Goal: Task Accomplishment & Management: Manage account settings

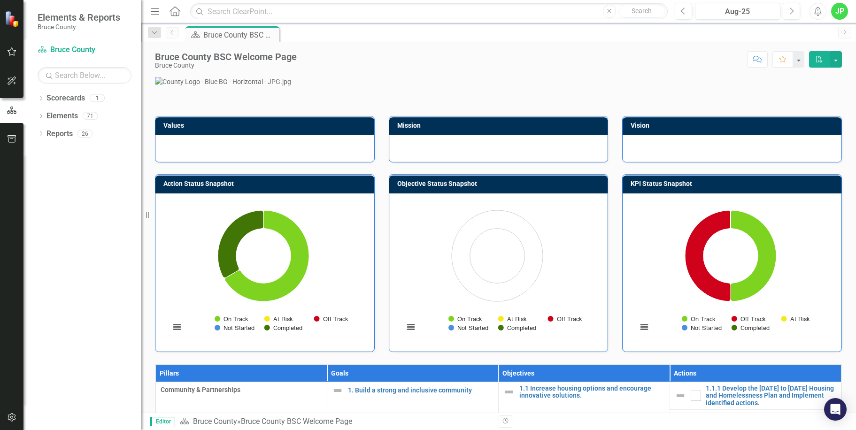
click at [155, 14] on icon "Menu" at bounding box center [155, 11] width 12 height 10
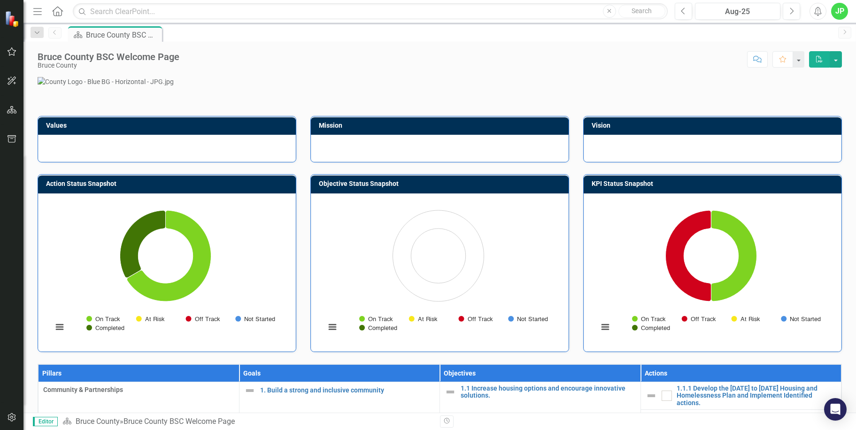
click at [31, 9] on icon "Menu" at bounding box center [37, 11] width 12 height 10
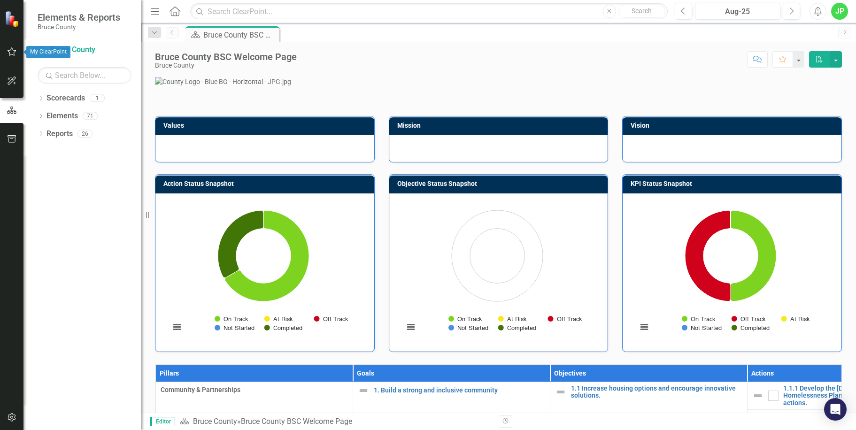
click at [8, 50] on icon "button" at bounding box center [12, 52] width 10 height 8
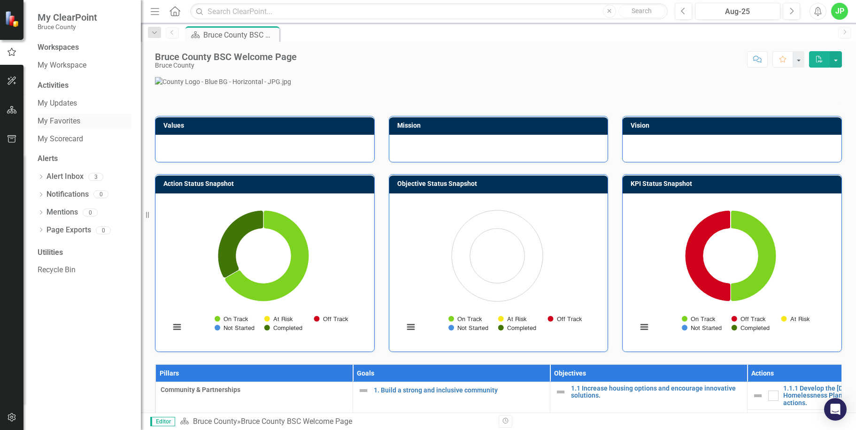
click at [77, 116] on link "My Favorites" at bounding box center [85, 121] width 94 height 11
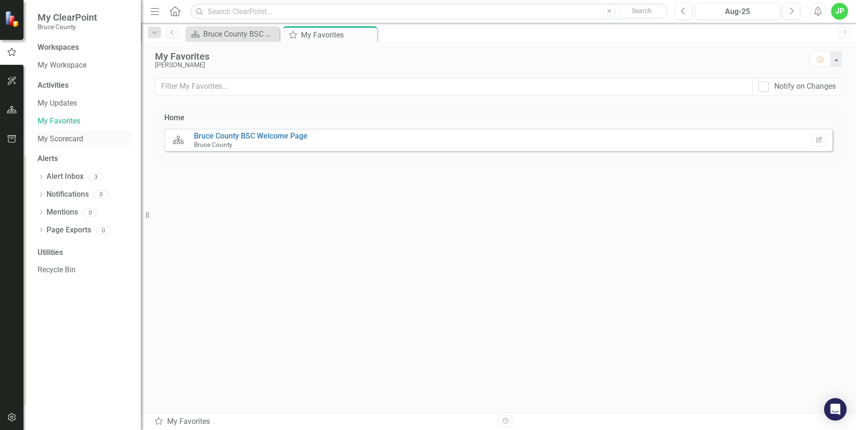
click at [51, 140] on link "My Scorecard" at bounding box center [85, 139] width 94 height 11
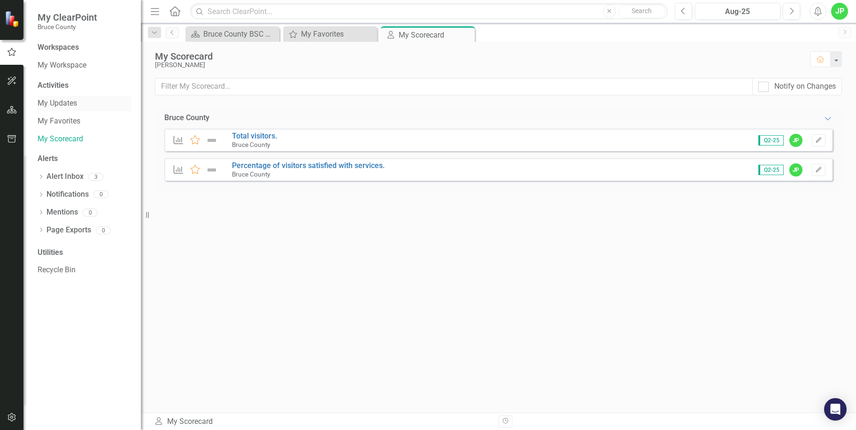
click at [63, 102] on link "My Updates" at bounding box center [85, 103] width 94 height 11
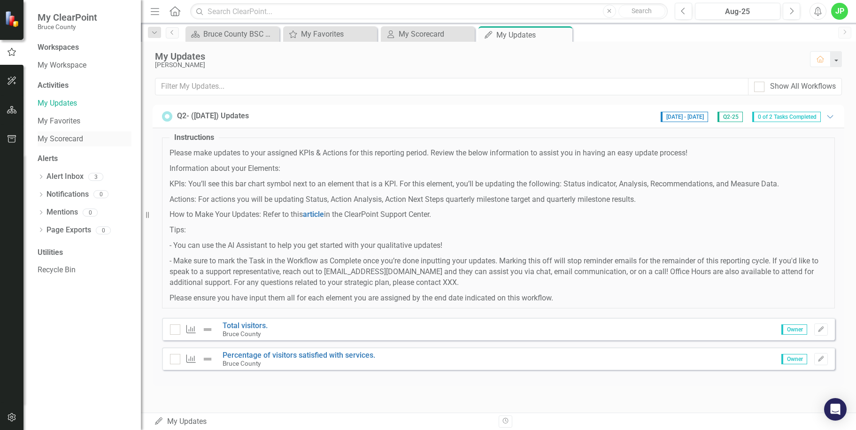
click at [49, 139] on link "My Scorecard" at bounding box center [85, 139] width 94 height 11
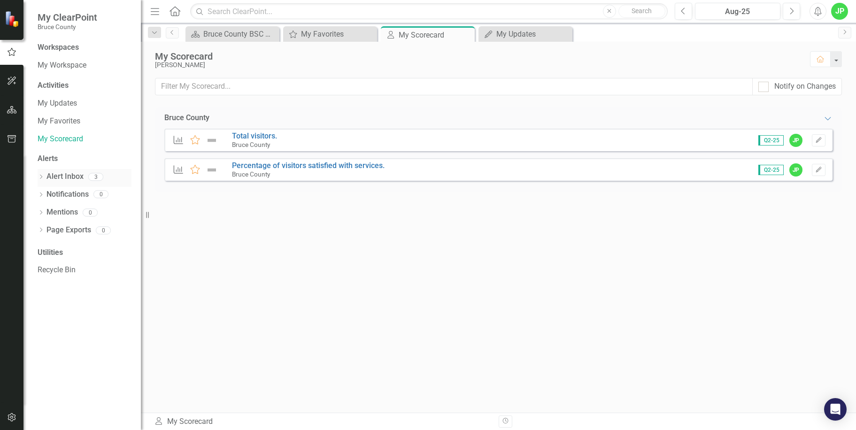
click at [56, 175] on link "Alert Inbox" at bounding box center [64, 176] width 37 height 11
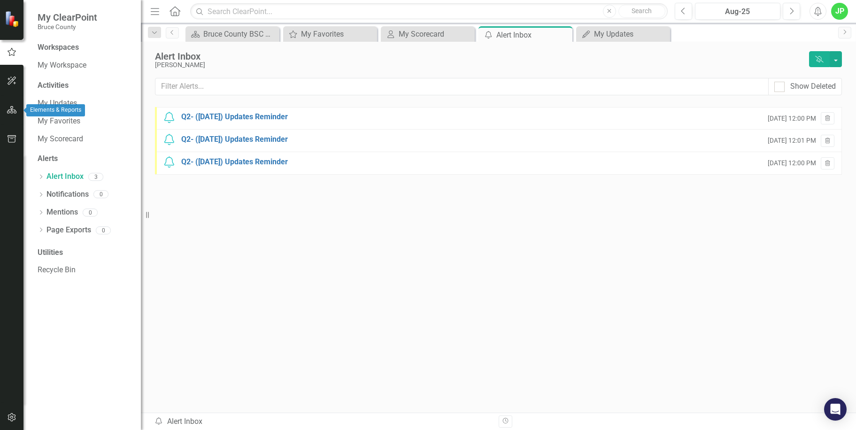
click at [10, 111] on icon "button" at bounding box center [12, 110] width 10 height 8
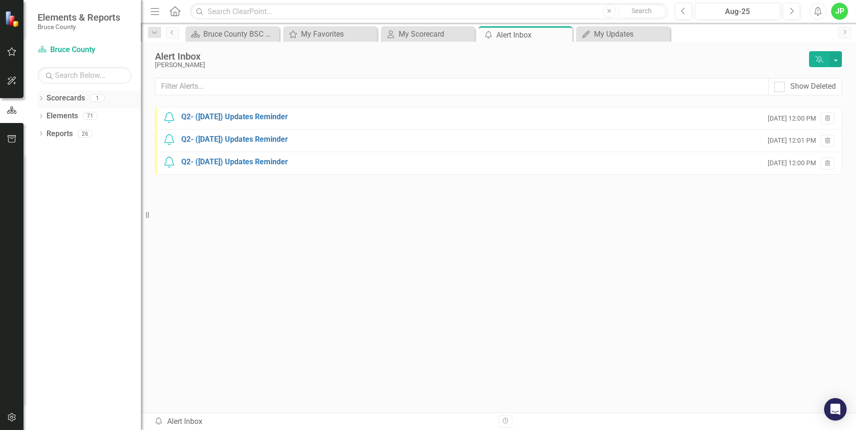
click at [79, 103] on link "Scorecards" at bounding box center [65, 98] width 39 height 11
click at [68, 99] on link "Scorecards" at bounding box center [65, 98] width 39 height 11
click at [13, 111] on icon "button" at bounding box center [12, 110] width 10 height 8
click at [39, 97] on icon "Dropdown" at bounding box center [41, 99] width 7 height 5
click at [64, 111] on link "Bruce County" at bounding box center [96, 116] width 89 height 11
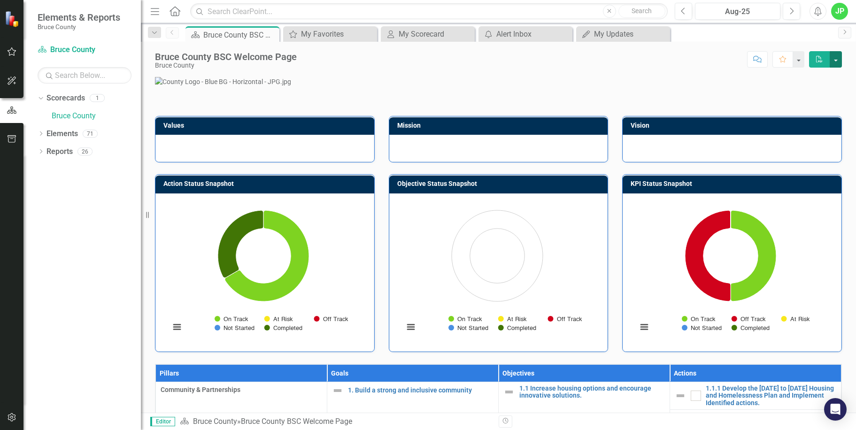
click at [836, 64] on button "button" at bounding box center [836, 59] width 12 height 16
click at [797, 60] on button "button" at bounding box center [798, 59] width 12 height 16
click at [774, 79] on link "Favorite Add Favorite" at bounding box center [767, 76] width 74 height 17
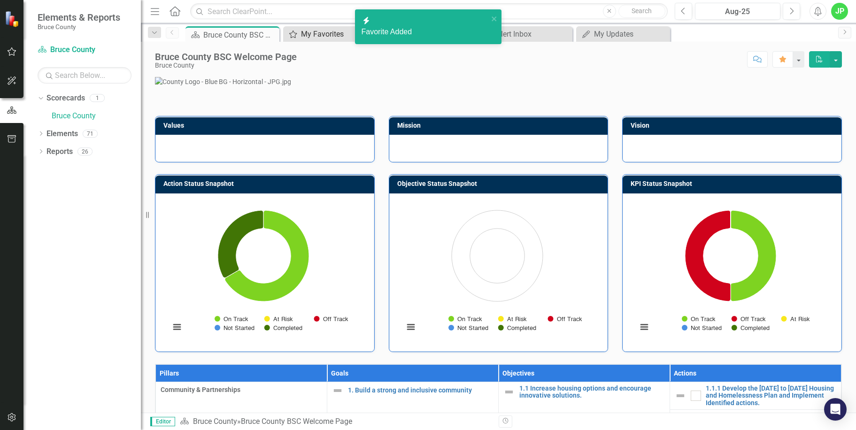
click at [327, 35] on div "My Favorites" at bounding box center [332, 34] width 62 height 12
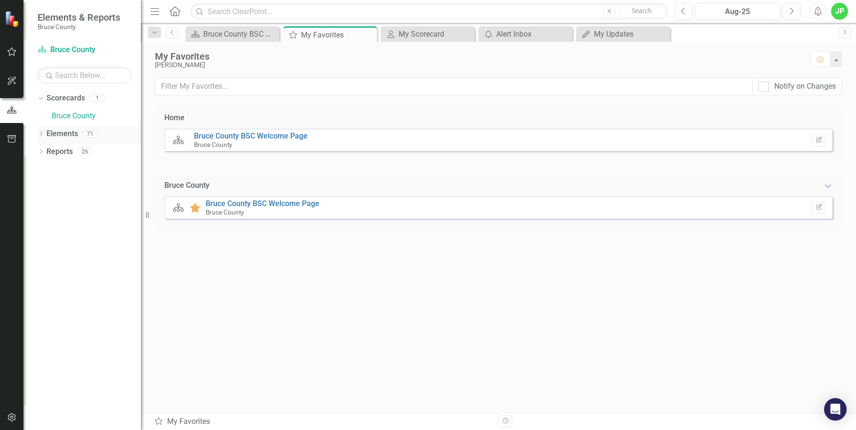
click at [60, 139] on div "Elements" at bounding box center [61, 133] width 31 height 15
click at [39, 133] on icon "Dropdown" at bounding box center [41, 134] width 7 height 5
click at [89, 169] on link "Objective Objectives" at bounding box center [75, 169] width 48 height 11
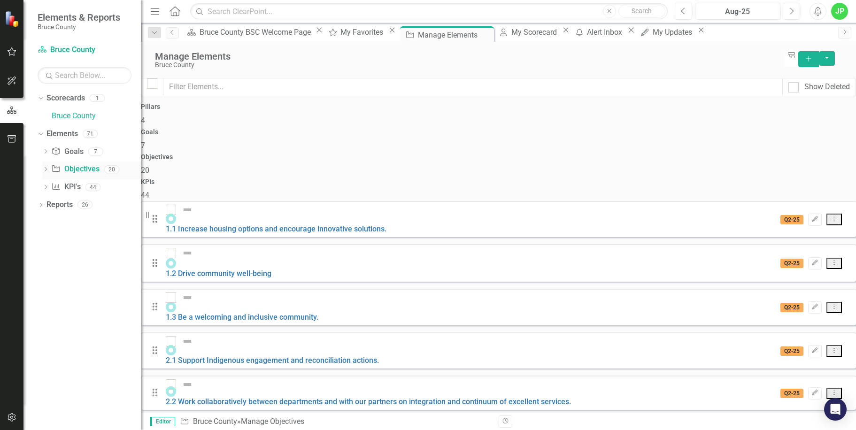
click at [46, 168] on icon "Dropdown" at bounding box center [45, 170] width 7 height 5
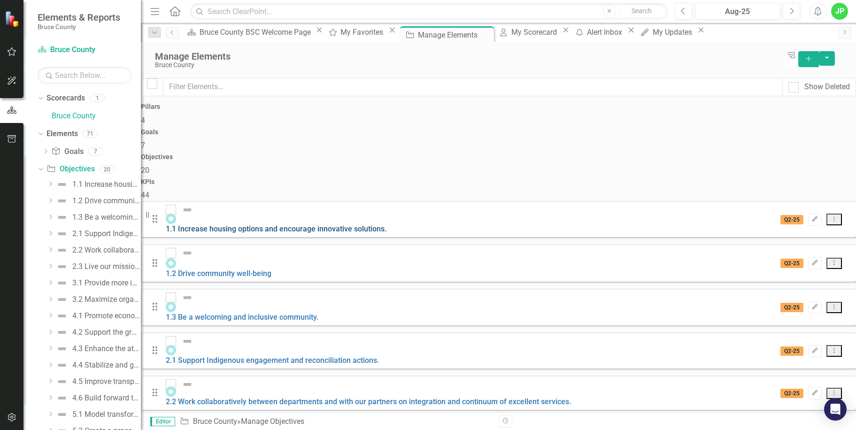
scroll to position [47, 0]
click at [284, 313] on link "1.3 Be a welcoming and inclusive community." at bounding box center [242, 317] width 153 height 9
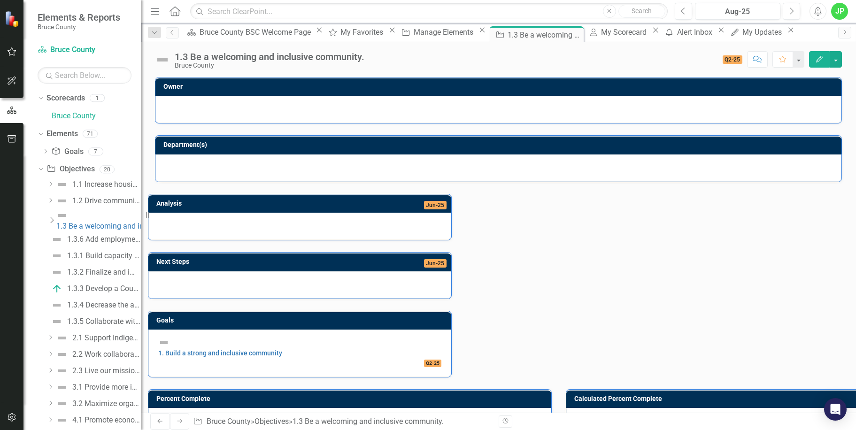
click at [54, 217] on icon "Dropdown" at bounding box center [51, 221] width 9 height 8
click at [43, 169] on icon at bounding box center [41, 169] width 4 height 2
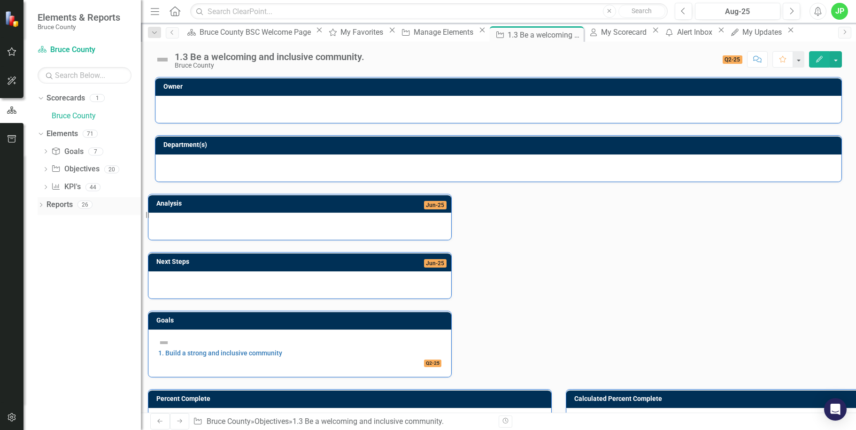
click at [41, 205] on icon "Dropdown" at bounding box center [41, 205] width 7 height 5
click at [104, 239] on div "Bruce County BSC Welcome Page" at bounding box center [95, 237] width 91 height 8
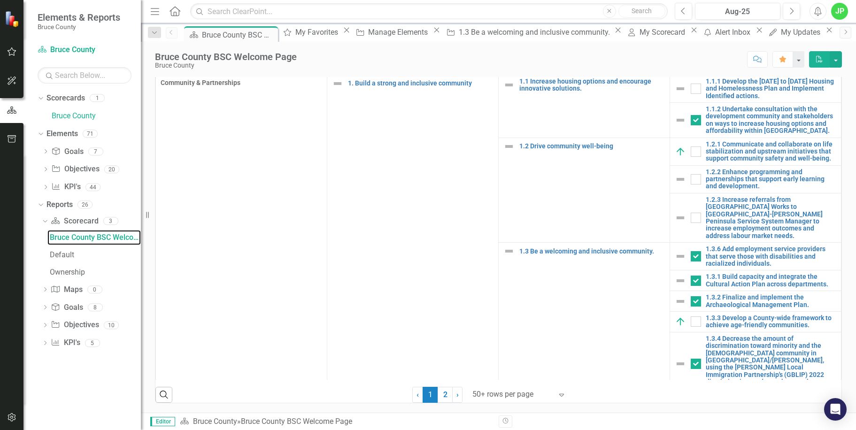
scroll to position [564, 0]
click at [825, 60] on button "PDF" at bounding box center [819, 59] width 21 height 16
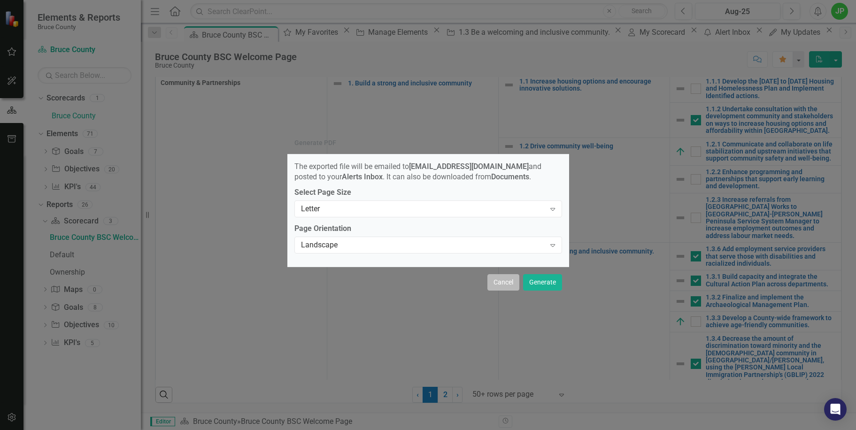
click at [502, 286] on button "Cancel" at bounding box center [504, 282] width 32 height 16
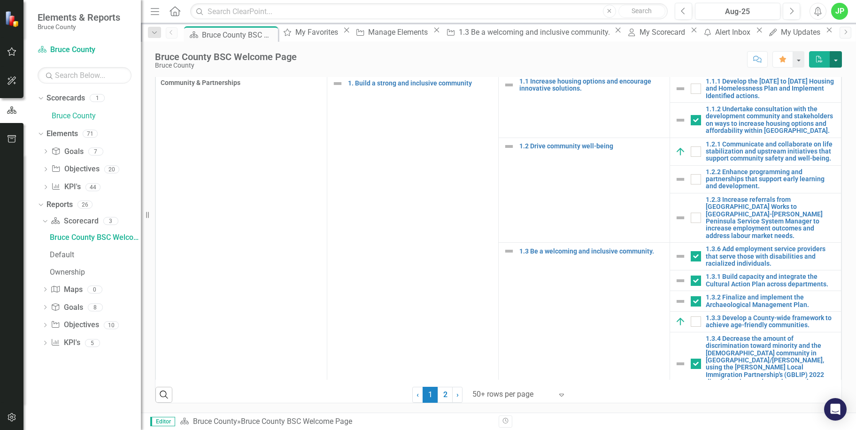
click at [836, 54] on button "button" at bounding box center [836, 59] width 12 height 16
click at [842, 6] on div "JP" at bounding box center [839, 11] width 17 height 17
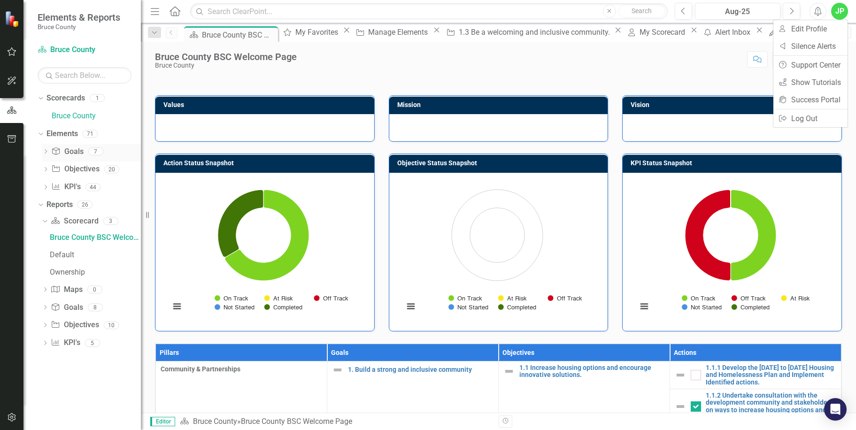
scroll to position [0, 0]
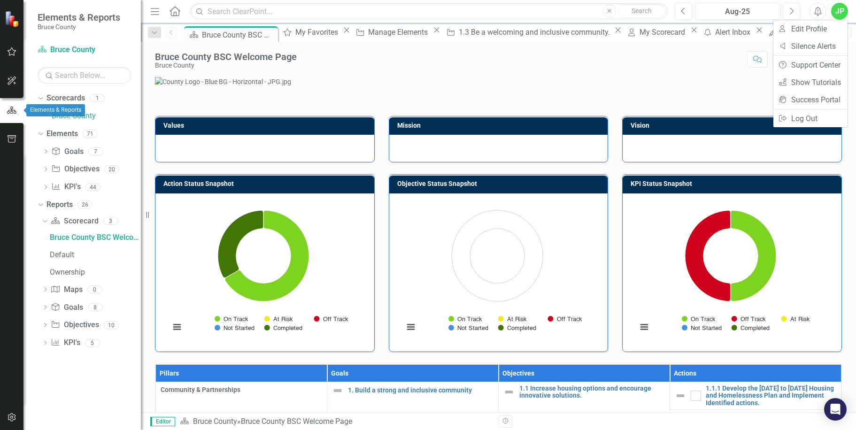
click at [14, 109] on icon "button" at bounding box center [12, 110] width 10 height 8
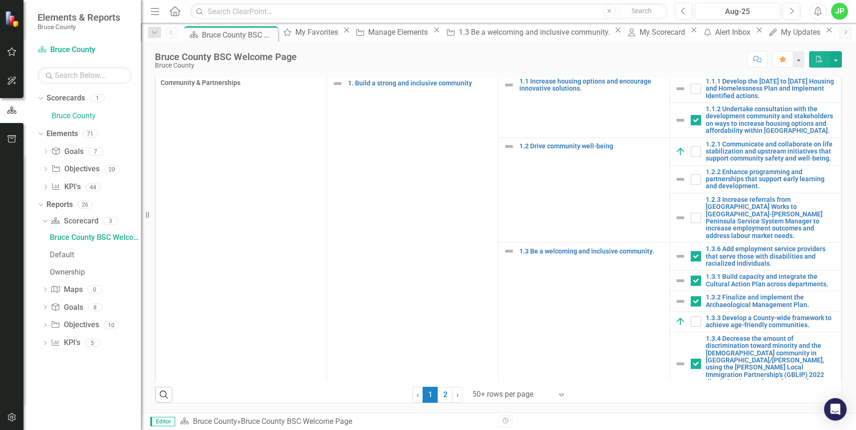
scroll to position [329, 0]
click at [45, 169] on icon "Dropdown" at bounding box center [45, 170] width 7 height 5
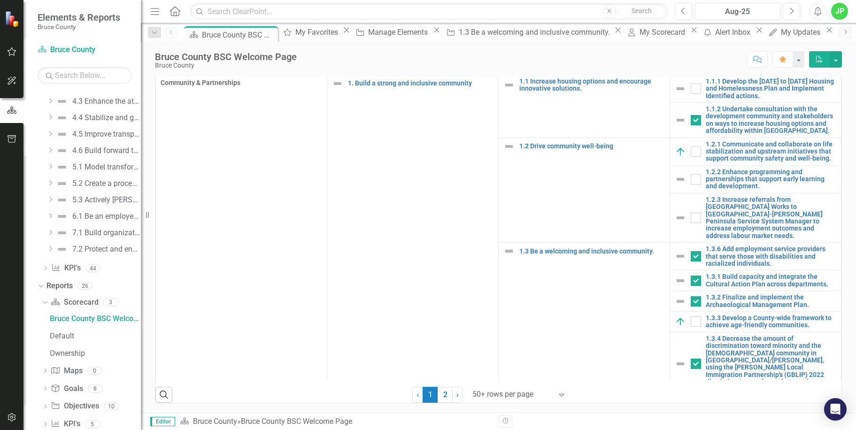
scroll to position [266, 0]
click at [43, 246] on div "Dropdown KPI KPI's 44" at bounding box center [91, 251] width 99 height 18
click at [45, 250] on icon "Dropdown" at bounding box center [45, 250] width 7 height 5
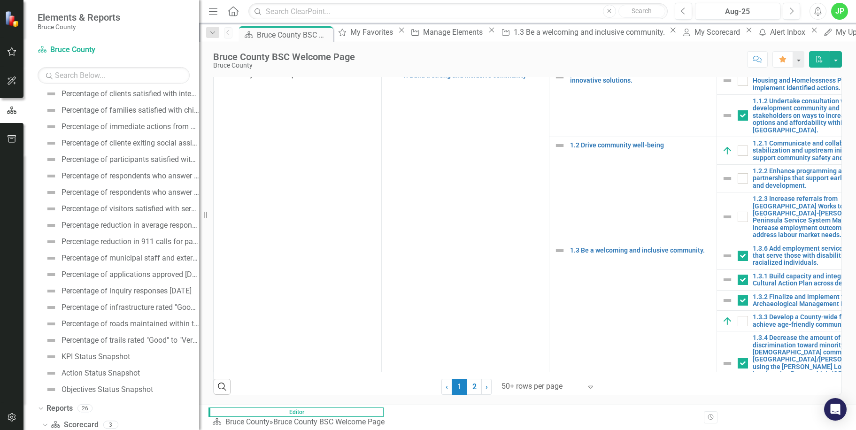
scroll to position [325, 0]
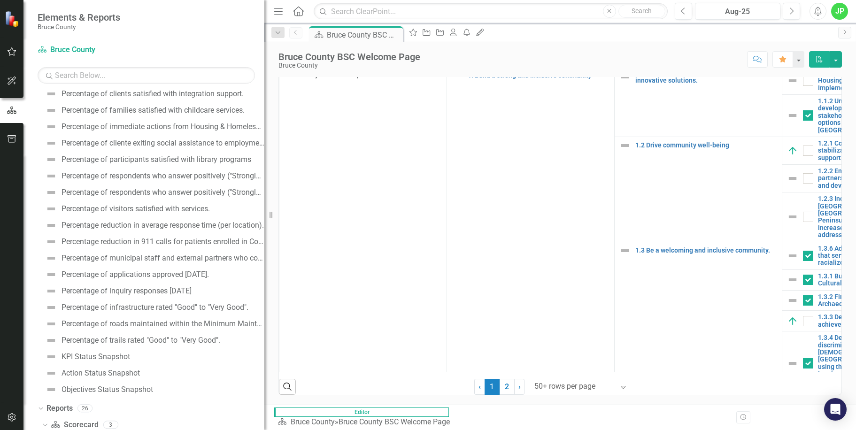
drag, startPoint x: 142, startPoint y: 230, endPoint x: 264, endPoint y: 270, distance: 128.5
click at [264, 270] on div "Resize" at bounding box center [268, 215] width 8 height 430
click at [171, 215] on link "Percentage of visitors satisfied with services." at bounding box center [126, 208] width 167 height 15
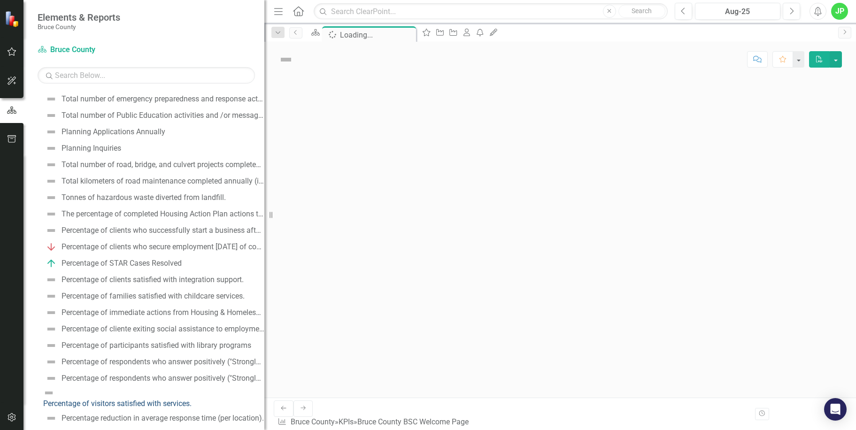
scroll to position [306, 0]
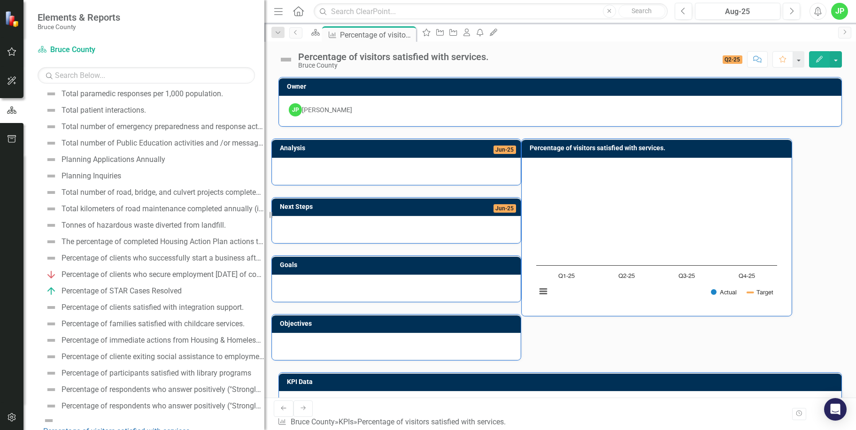
click at [726, 56] on span "Q2-25" at bounding box center [733, 59] width 20 height 8
click at [726, 64] on span "Q2-25" at bounding box center [733, 59] width 20 height 8
click at [741, 8] on div "Aug-25" at bounding box center [737, 11] width 79 height 11
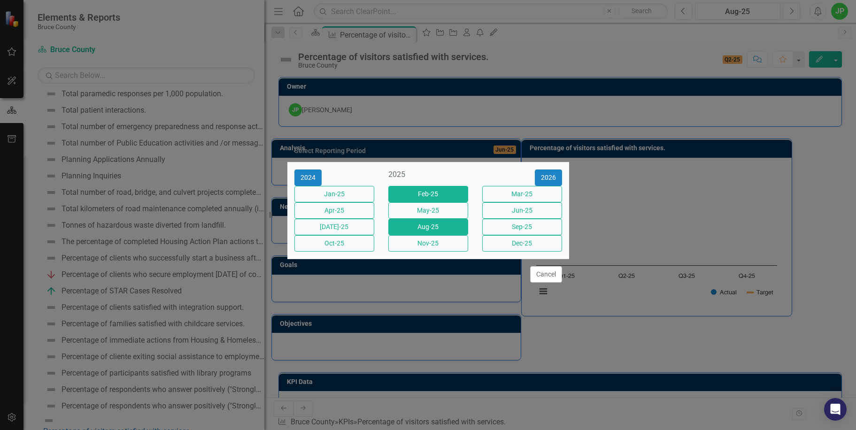
click at [432, 189] on button "Feb-25" at bounding box center [428, 194] width 80 height 16
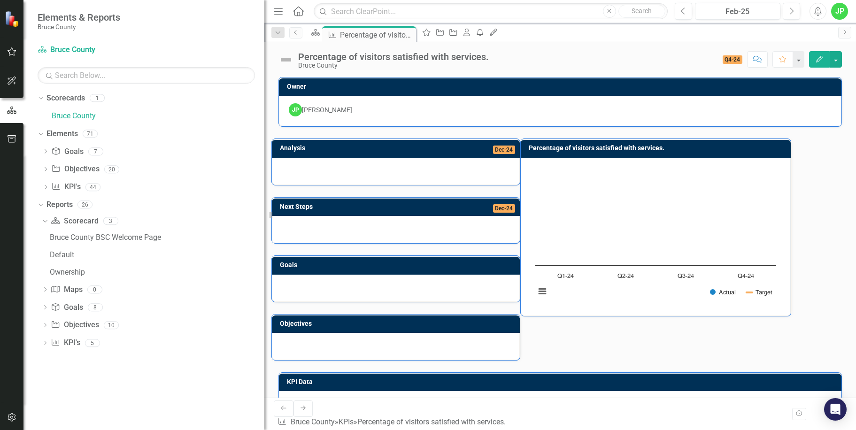
click at [729, 58] on span "Q4-24" at bounding box center [733, 59] width 20 height 8
click at [711, 9] on div "Feb-25" at bounding box center [737, 11] width 79 height 11
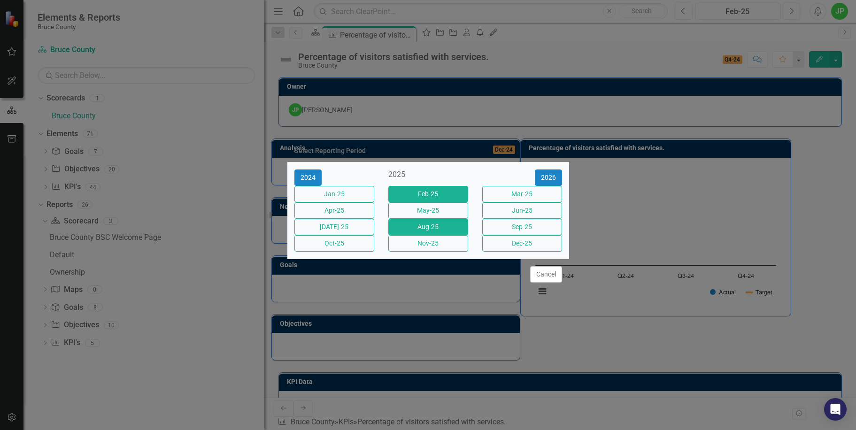
click at [441, 227] on button "Aug-25" at bounding box center [428, 227] width 80 height 16
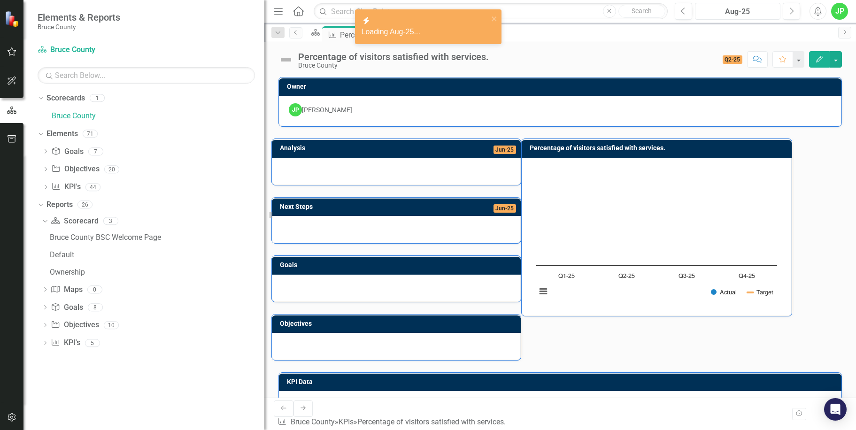
click at [721, 5] on button "Aug-25" at bounding box center [737, 11] width 85 height 17
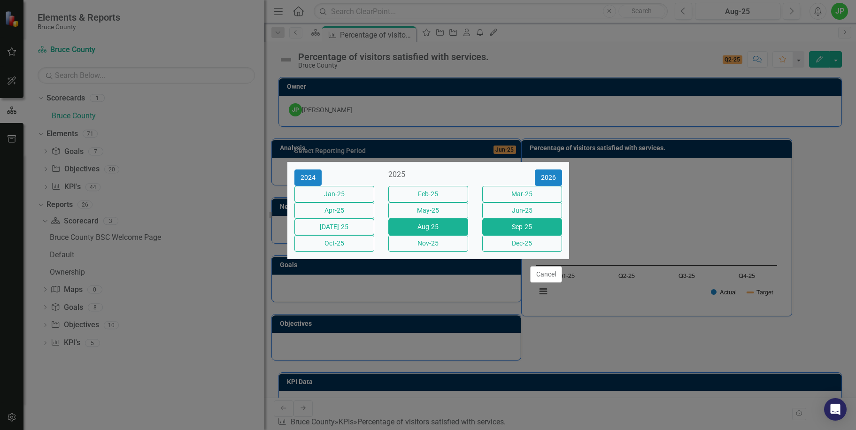
click at [508, 231] on button "Sep-25" at bounding box center [522, 227] width 80 height 16
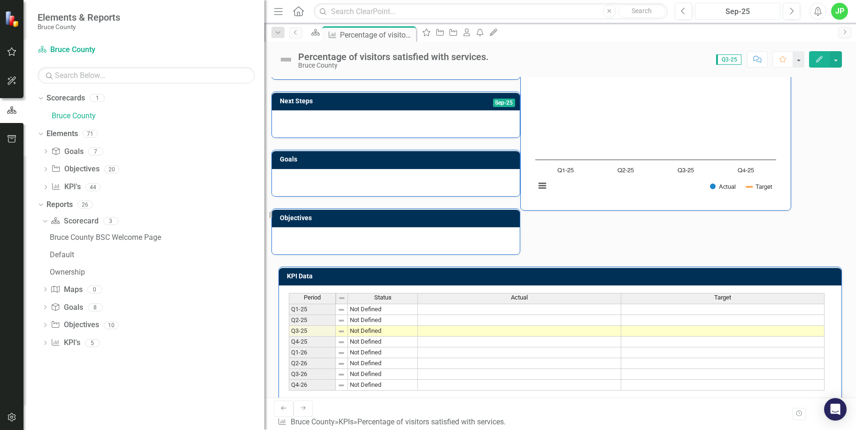
scroll to position [108, 0]
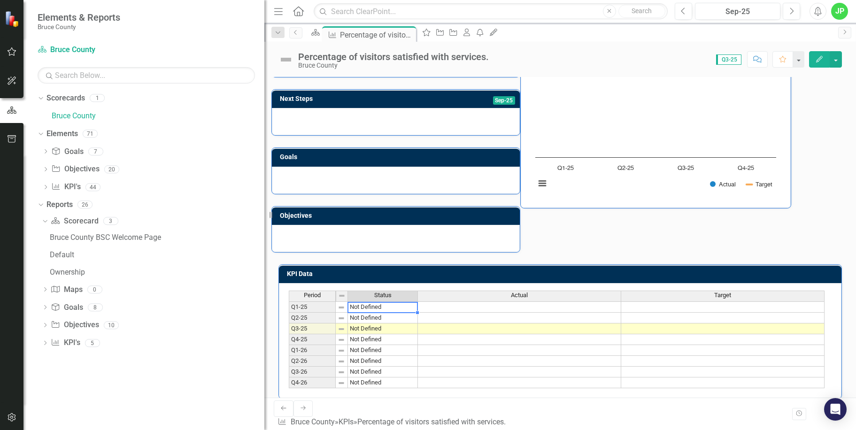
click at [367, 306] on td "Not Defined" at bounding box center [383, 307] width 70 height 11
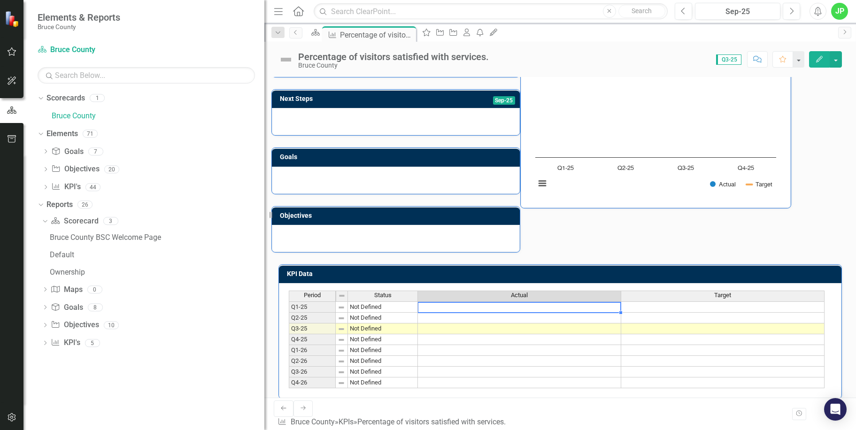
click at [495, 306] on td at bounding box center [519, 307] width 203 height 11
click at [465, 309] on td at bounding box center [519, 307] width 203 height 11
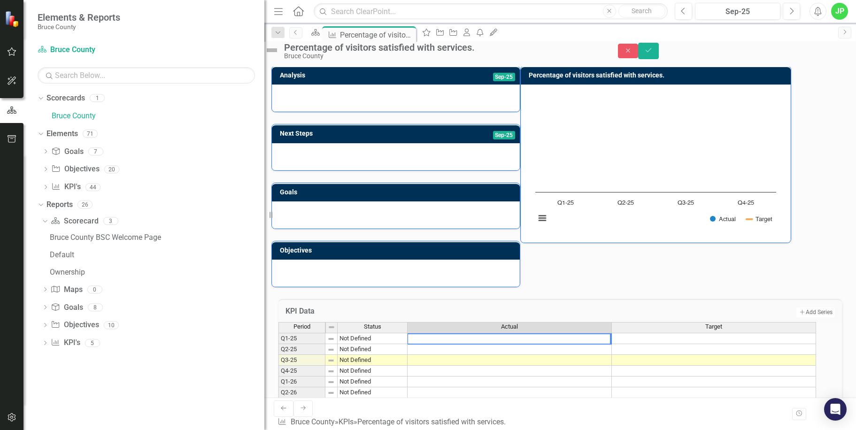
scroll to position [0, 0]
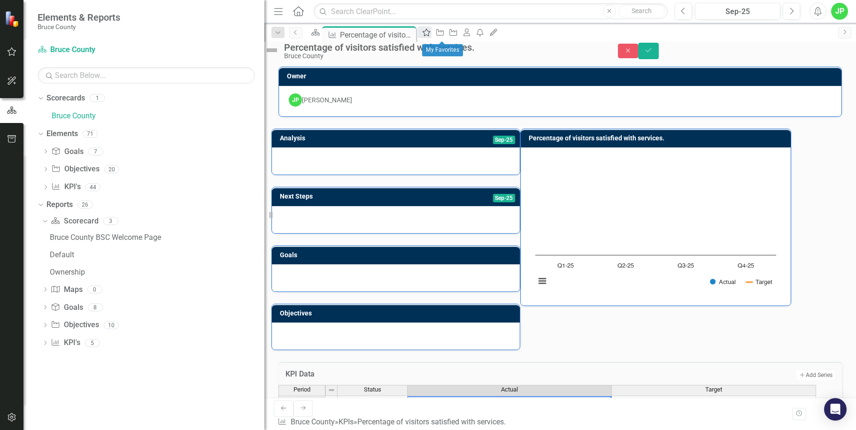
click at [430, 36] on icon at bounding box center [427, 33] width 8 height 8
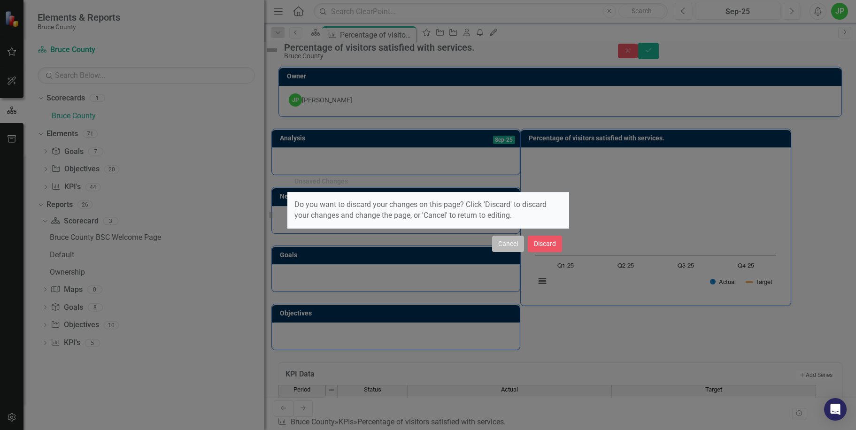
click at [506, 246] on button "Cancel" at bounding box center [508, 244] width 32 height 16
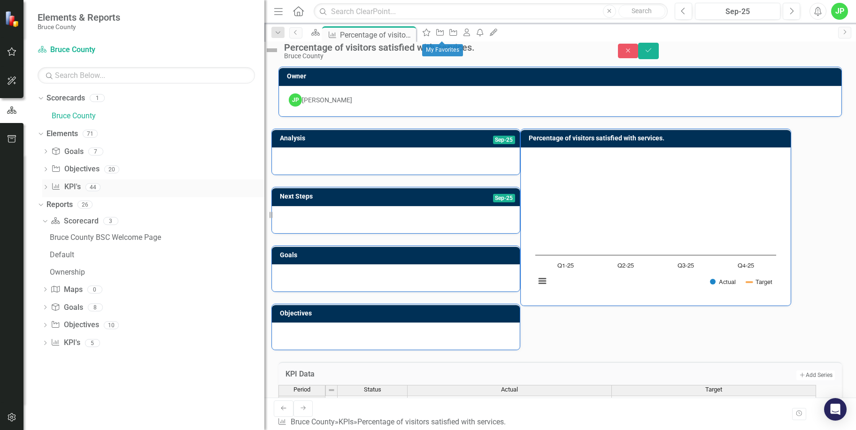
click at [71, 187] on link "KPI KPI's" at bounding box center [65, 187] width 29 height 11
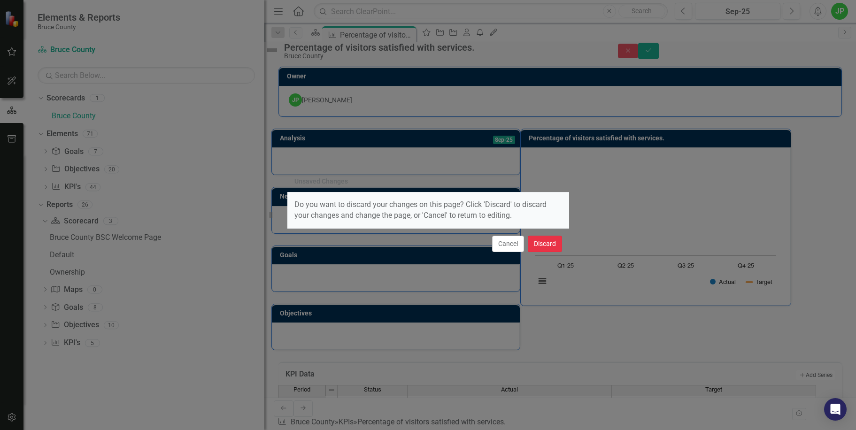
click at [541, 247] on button "Discard" at bounding box center [545, 244] width 34 height 16
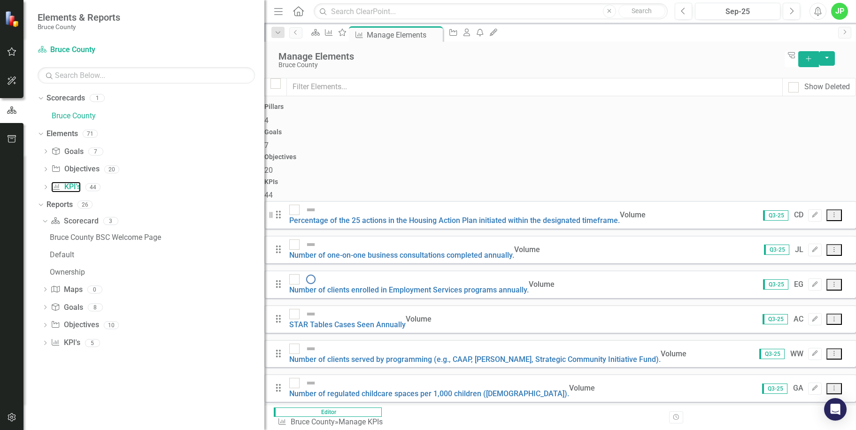
scroll to position [141, 0]
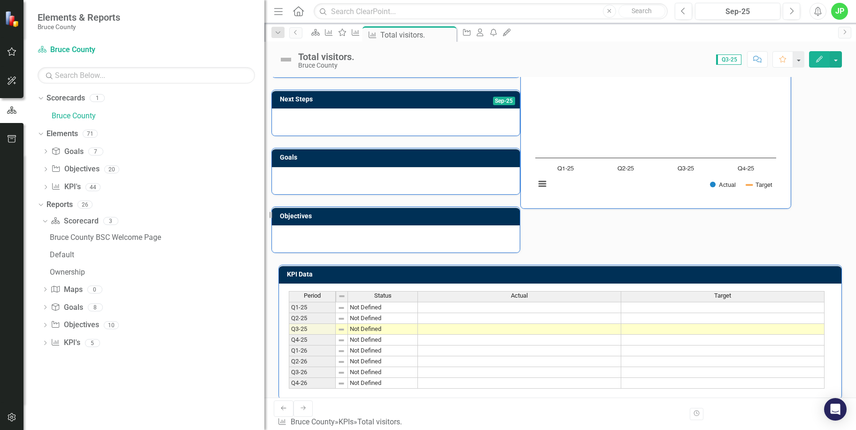
scroll to position [108, 0]
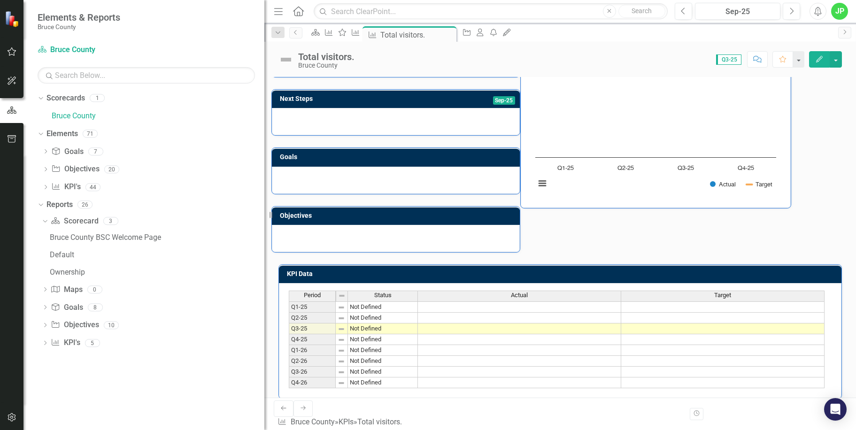
click at [463, 307] on td at bounding box center [519, 307] width 203 height 11
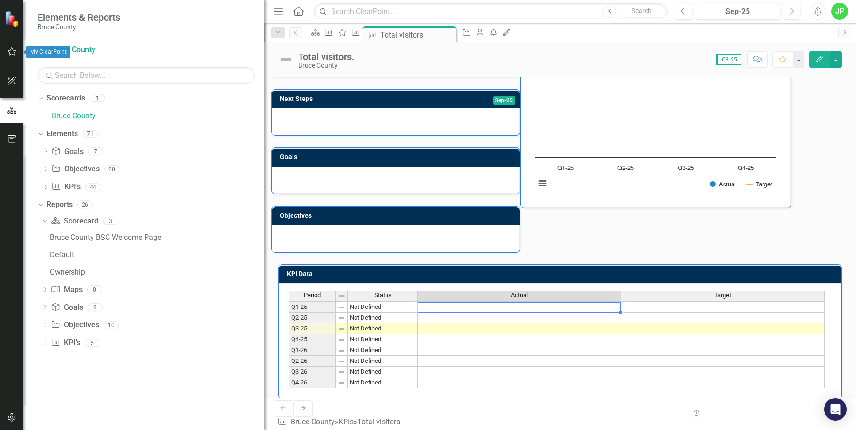
click at [8, 52] on icon "button" at bounding box center [12, 51] width 9 height 8
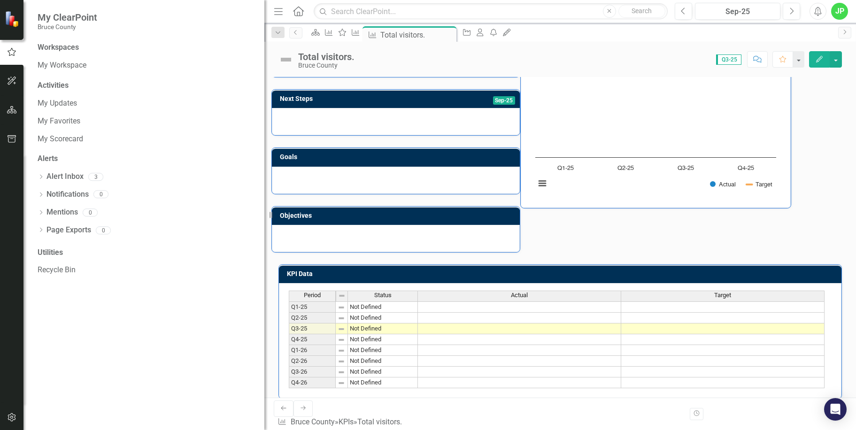
click at [68, 112] on div "My Updates My Favorites My Scorecard" at bounding box center [146, 121] width 217 height 51
click at [68, 110] on div "My Updates" at bounding box center [146, 103] width 217 height 15
click at [96, 106] on link "My Updates" at bounding box center [146, 103] width 217 height 11
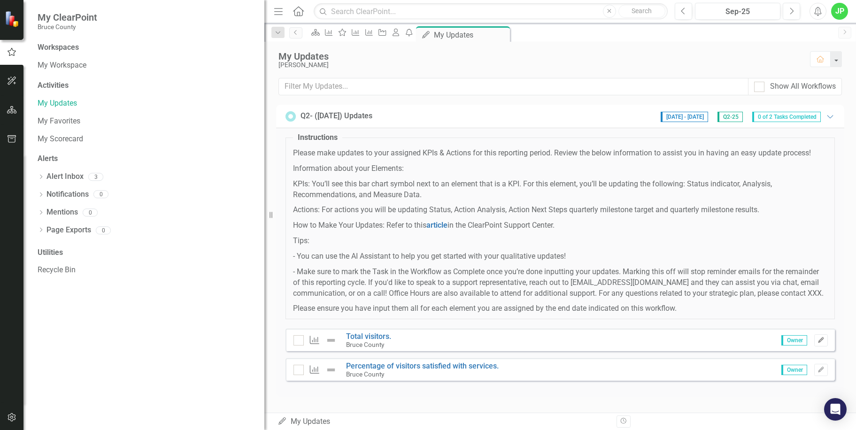
click at [817, 343] on button "Edit" at bounding box center [821, 340] width 14 height 12
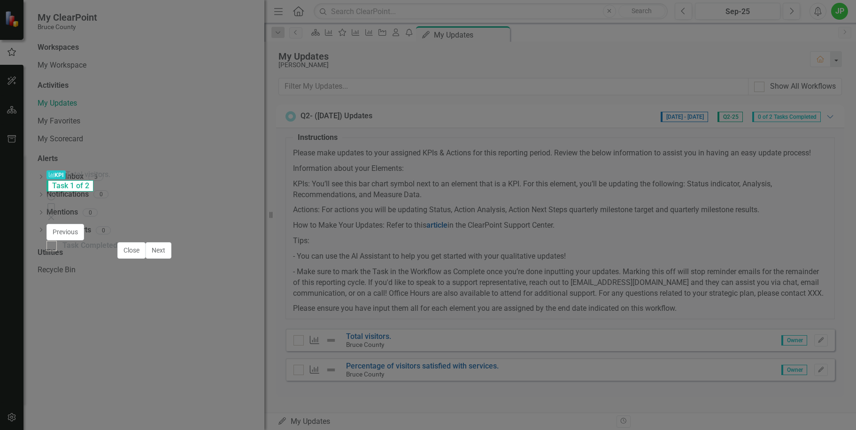
click at [63, 261] on div "KPI KPI Total visitors. Task 1 of 2 Help Maximize Close Total visitors. Bruce C…" at bounding box center [427, 215] width 763 height 91
click at [56, 214] on icon "Close" at bounding box center [50, 218] width 9 height 8
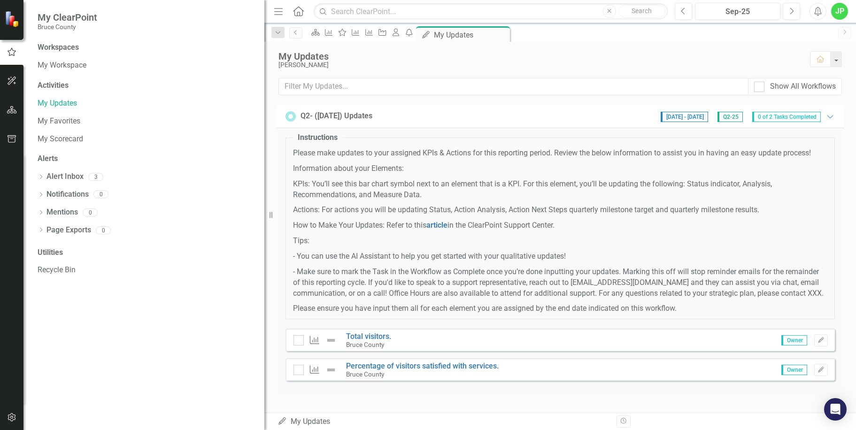
click at [578, 178] on span "Please make updates to your assigned KPIs & Actions for this reporting period. …" at bounding box center [560, 231] width 534 height 166
click at [767, 247] on span "Please make updates to your assigned KPIs & Actions for this reporting period. …" at bounding box center [560, 231] width 534 height 166
click at [387, 38] on div "Objective" at bounding box center [380, 32] width 13 height 12
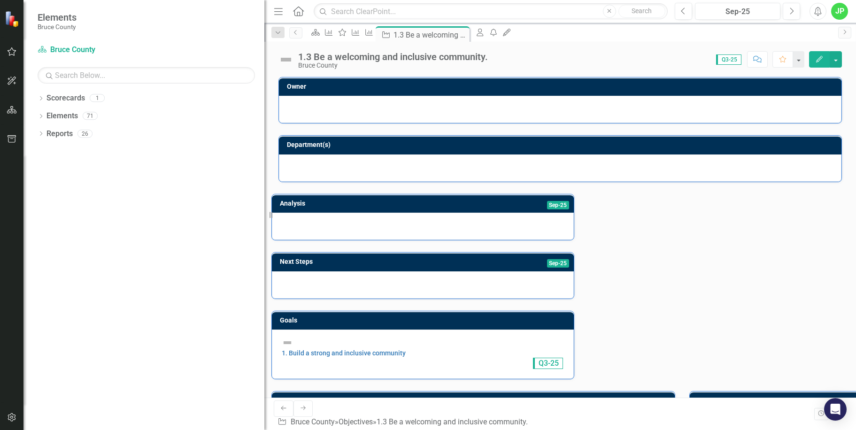
click at [505, 153] on td "Department(s)" at bounding box center [562, 146] width 550 height 14
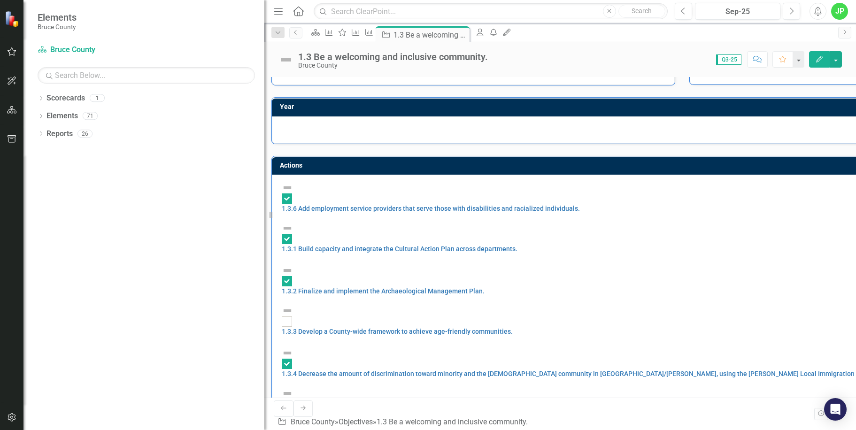
scroll to position [537, 0]
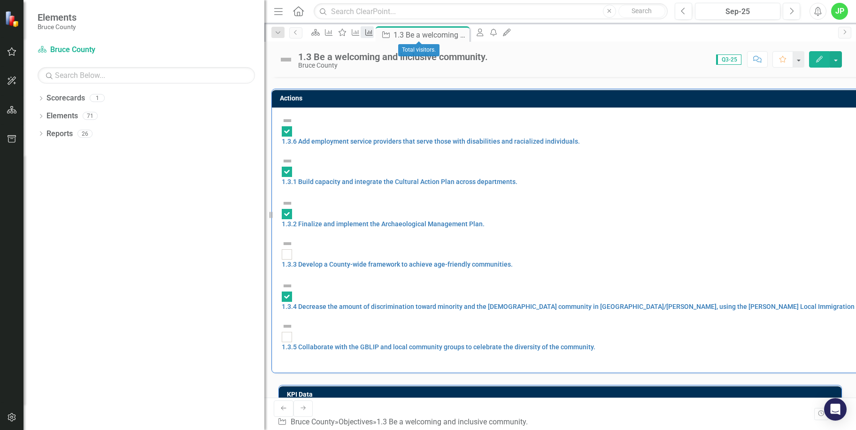
click at [374, 36] on link "KPI" at bounding box center [367, 32] width 13 height 12
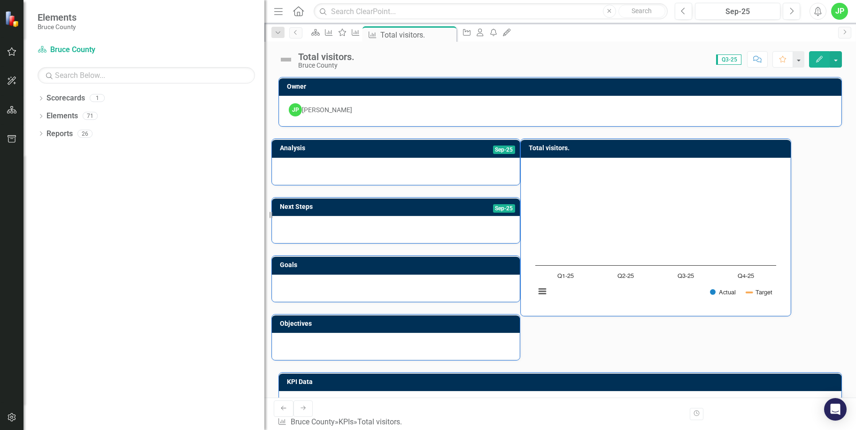
click at [520, 168] on div at bounding box center [396, 171] width 248 height 27
click at [821, 59] on icon "Edit" at bounding box center [819, 59] width 8 height 7
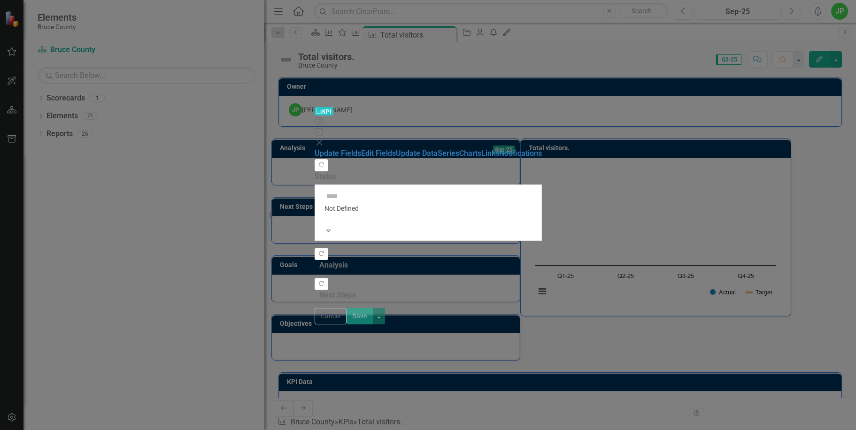
click at [315, 271] on div at bounding box center [428, 271] width 227 height 0
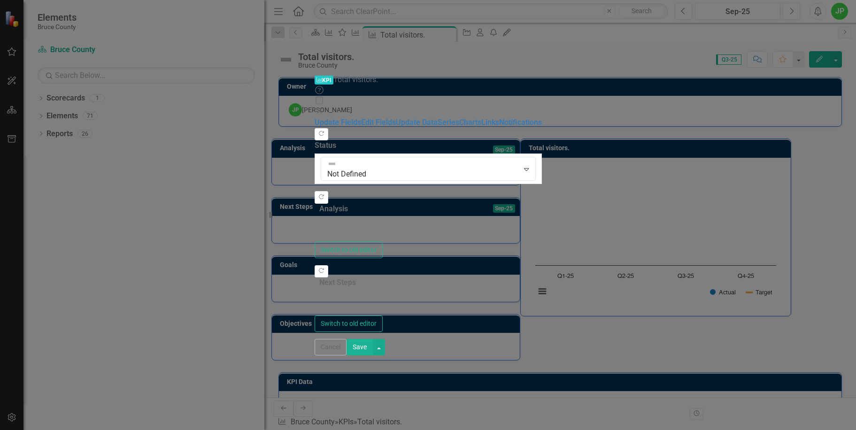
click at [315, 214] on div at bounding box center [428, 228] width 227 height 28
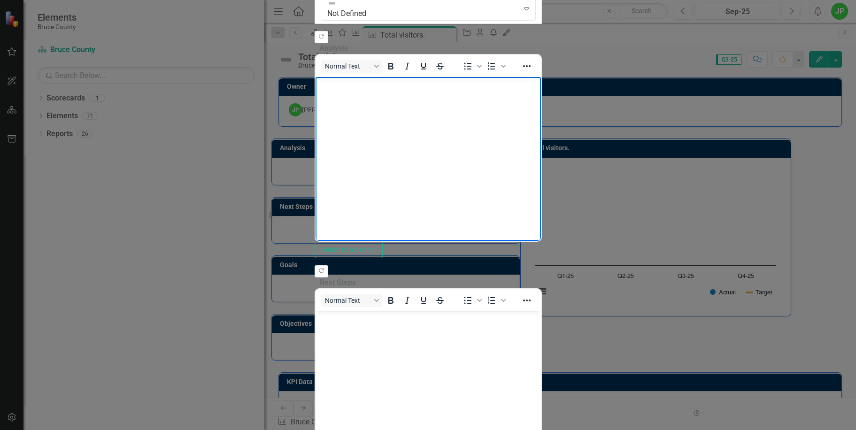
click at [333, 109] on body "Rich Text Area. Press ALT-0 for help." at bounding box center [427, 147] width 225 height 141
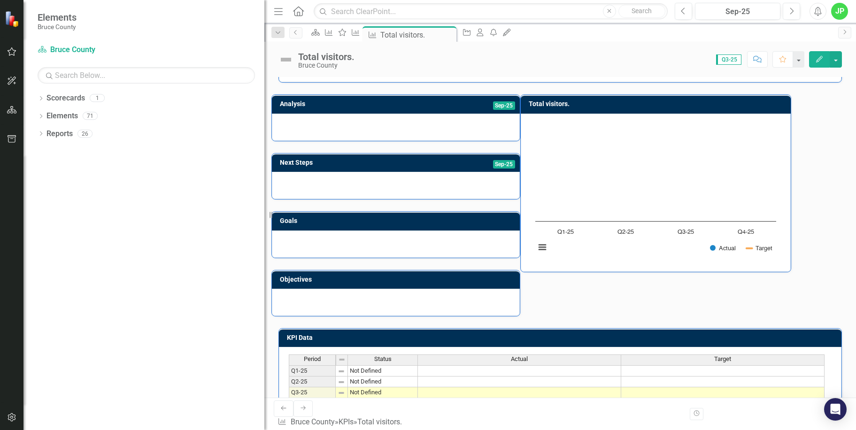
scroll to position [0, 0]
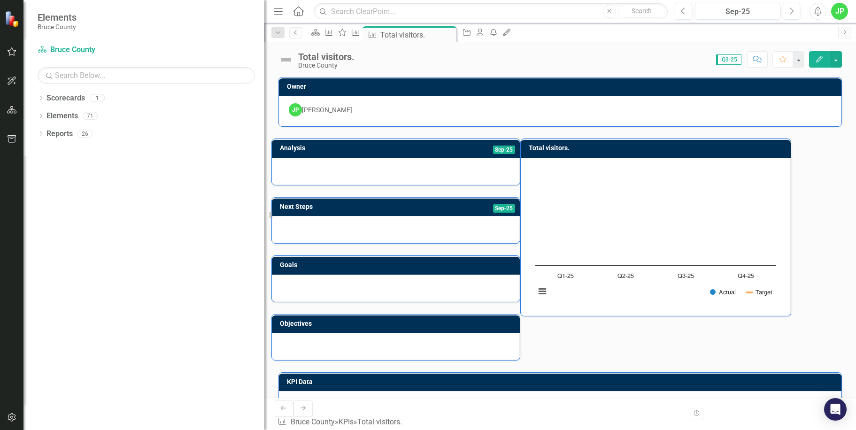
click at [781, 209] on rect "Interactive chart" at bounding box center [656, 235] width 250 height 141
click at [267, 0] on div "Resize" at bounding box center [268, 215] width 8 height 430
click at [279, 7] on icon "Menu" at bounding box center [278, 11] width 12 height 10
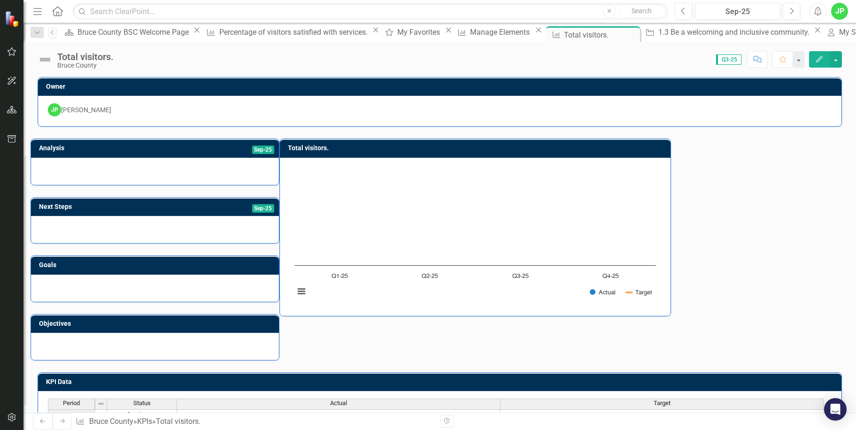
click at [35, 9] on icon "Menu" at bounding box center [37, 11] width 12 height 10
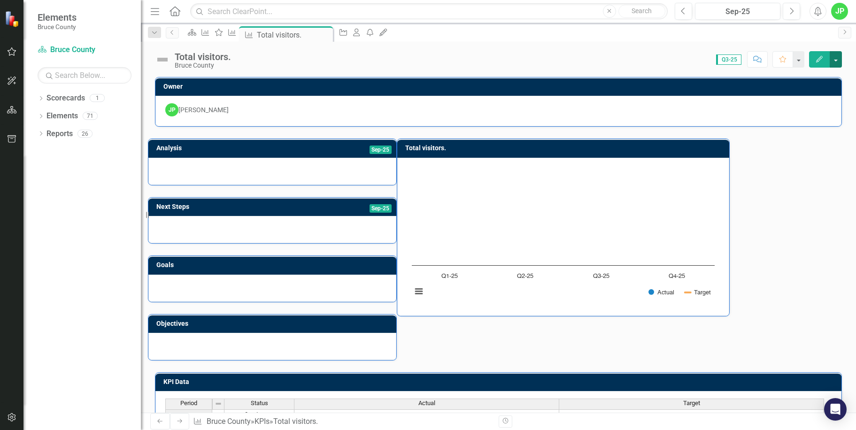
click at [834, 57] on button "button" at bounding box center [836, 59] width 12 height 16
click at [388, 29] on div "My Updates" at bounding box center [381, 32] width 13 height 12
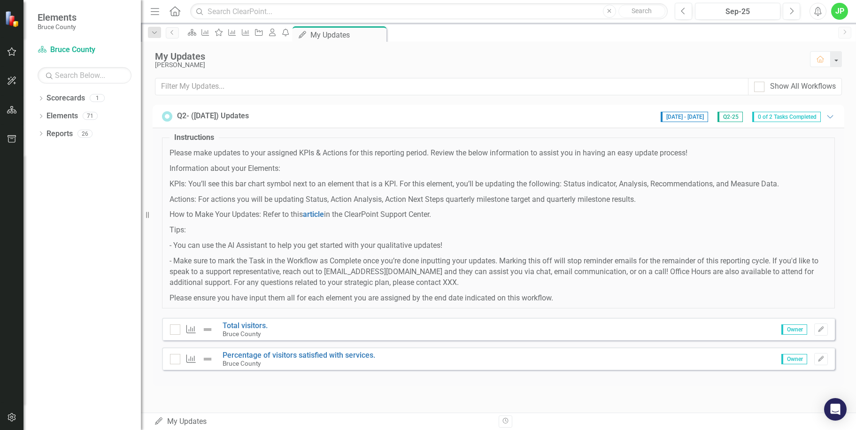
click at [0, 0] on div "Pin" at bounding box center [0, 0] width 0 height 0
click at [388, 36] on icon "icon.alertInbox" at bounding box center [383, 33] width 9 height 8
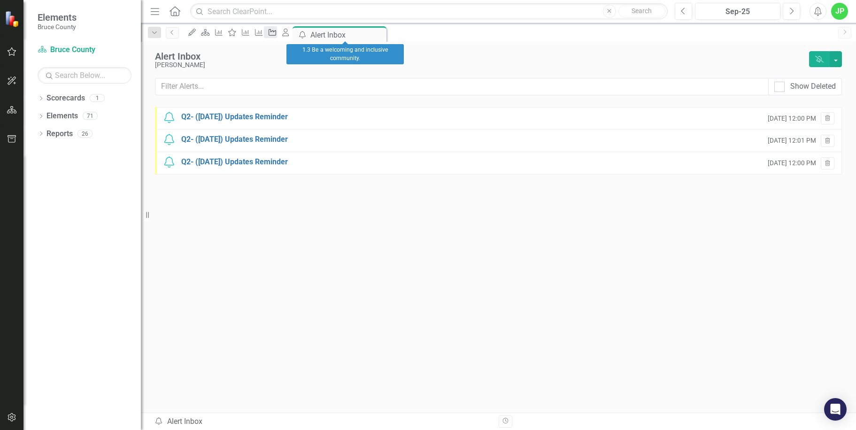
click at [277, 37] on link "Objective" at bounding box center [270, 32] width 13 height 12
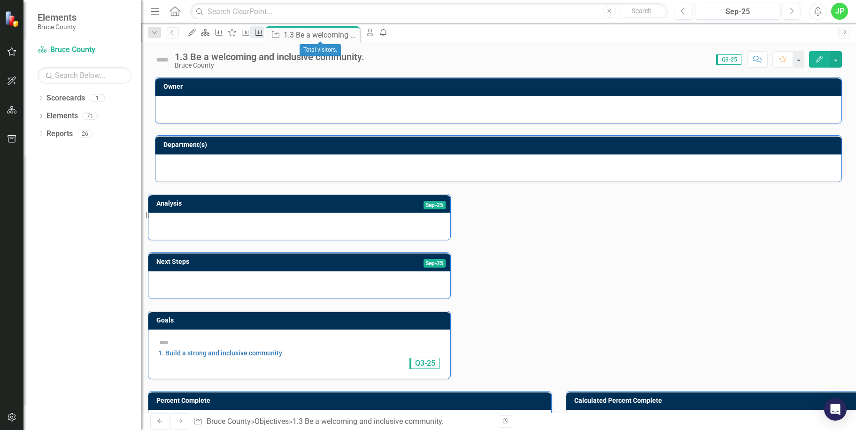
click at [263, 35] on icon "KPI" at bounding box center [258, 33] width 9 height 8
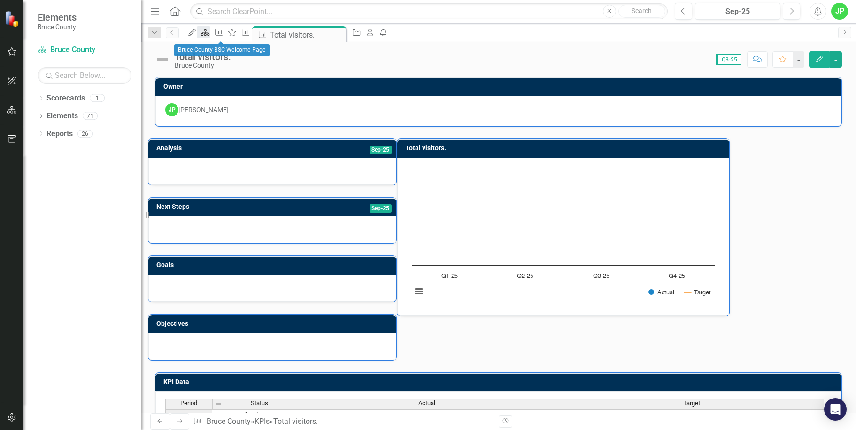
click at [210, 35] on icon "Scorecard" at bounding box center [205, 33] width 9 height 8
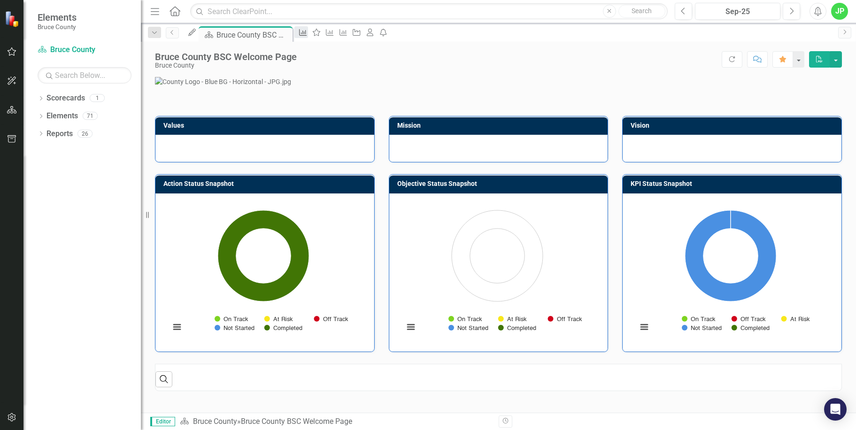
click at [308, 33] on icon "KPI" at bounding box center [302, 33] width 9 height 8
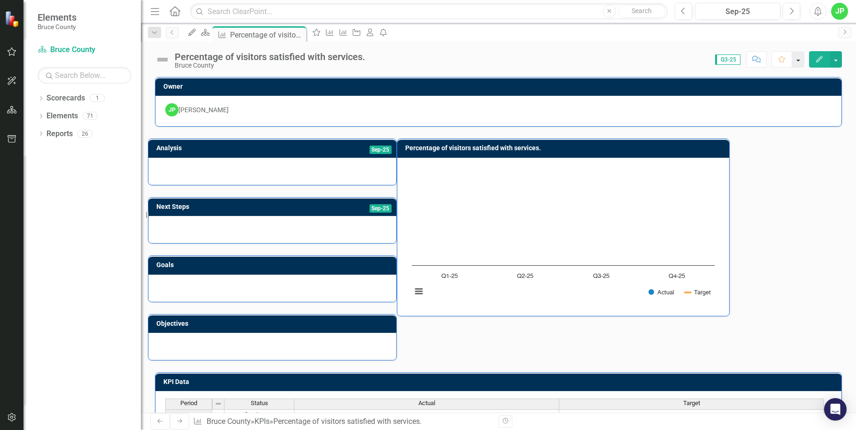
click at [804, 60] on button "button" at bounding box center [798, 59] width 12 height 16
click at [802, 61] on button "button" at bounding box center [798, 59] width 12 height 16
click at [366, 168] on div at bounding box center [272, 171] width 248 height 27
click at [15, 52] on icon "button" at bounding box center [12, 51] width 9 height 8
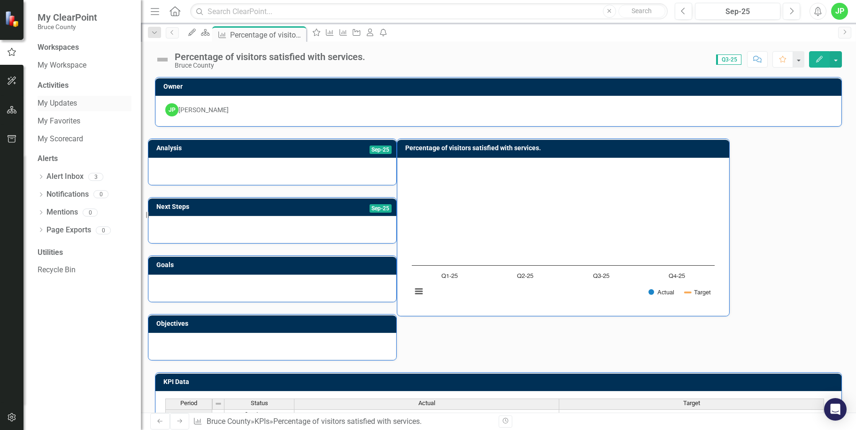
click at [72, 98] on link "My Updates" at bounding box center [85, 103] width 94 height 11
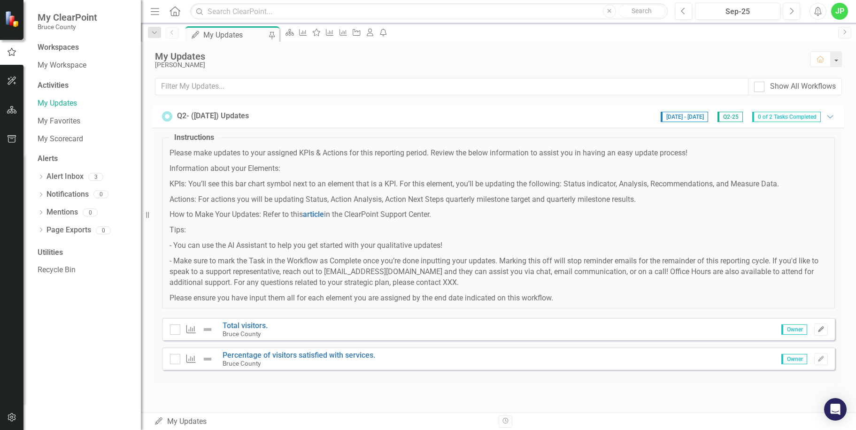
click at [822, 333] on button "Edit" at bounding box center [821, 330] width 14 height 12
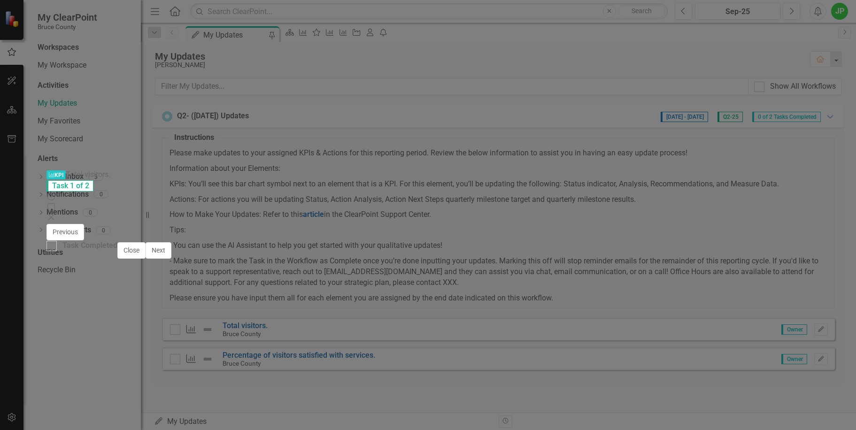
click at [156, 340] on div at bounding box center [178, 353] width 249 height 27
click at [133, 387] on body "Rich Text Area. Press ALT-0 for help." at bounding box center [247, 426] width 413 height 141
click at [48, 225] on img at bounding box center [40, 232] width 15 height 15
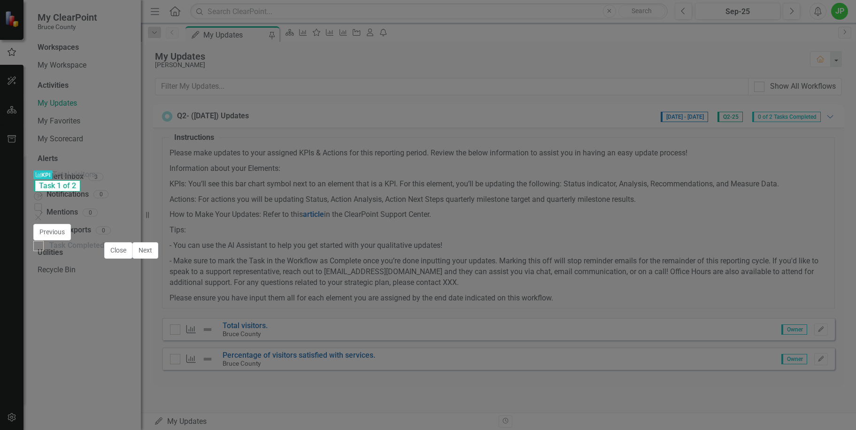
click at [53, 170] on span "KPI KPI" at bounding box center [42, 174] width 19 height 9
click at [71, 275] on div "JP" at bounding box center [64, 281] width 13 height 13
click at [341, 319] on span "Jun-25" at bounding box center [347, 323] width 23 height 8
click at [121, 277] on div "[PERSON_NAME]" at bounding box center [96, 281] width 50 height 9
click at [48, 225] on img at bounding box center [40, 232] width 15 height 15
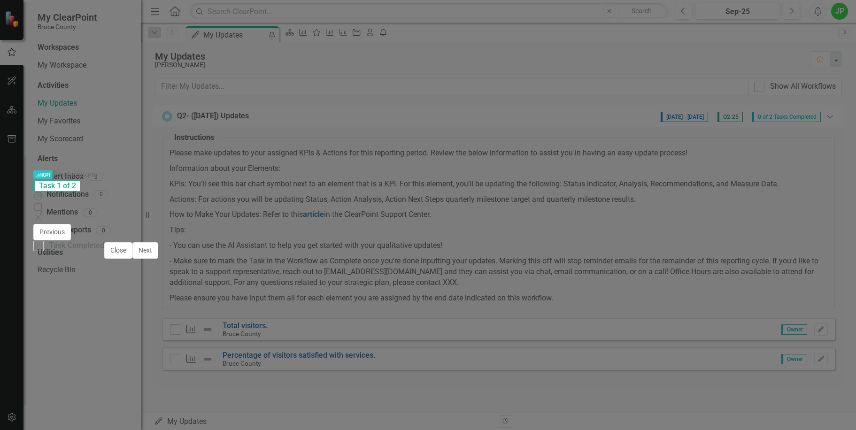
click at [48, 225] on img at bounding box center [40, 232] width 15 height 15
click at [145, 228] on div "Expand" at bounding box center [153, 246] width 17 height 37
click at [54, 262] on icon "Expand" at bounding box center [50, 265] width 8 height 7
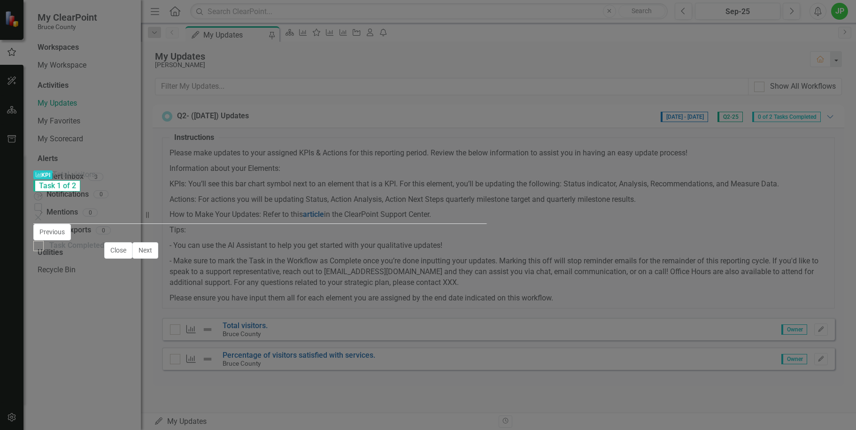
click at [54, 262] on icon "Expand" at bounding box center [50, 265] width 8 height 7
click at [15, 430] on img at bounding box center [7, 437] width 15 height 15
click at [54, 262] on icon "Expand" at bounding box center [50, 265] width 8 height 7
click at [517, 246] on icon "Close" at bounding box center [512, 249] width 8 height 7
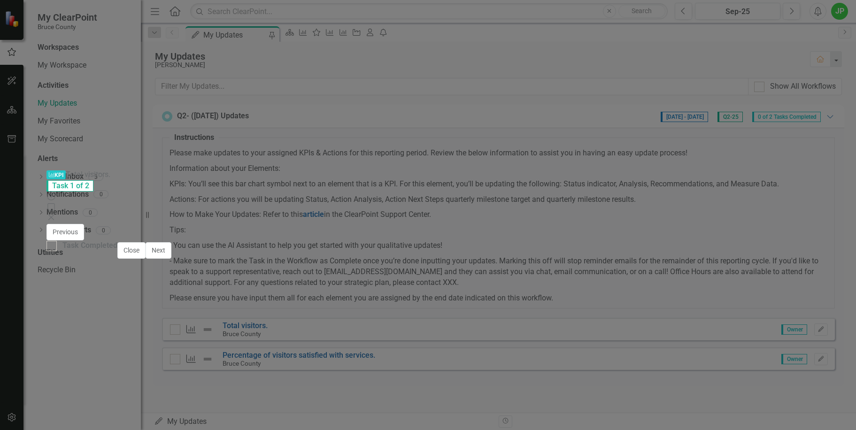
click at [499, 347] on rect "Interactive chart" at bounding box center [484, 417] width 340 height 141
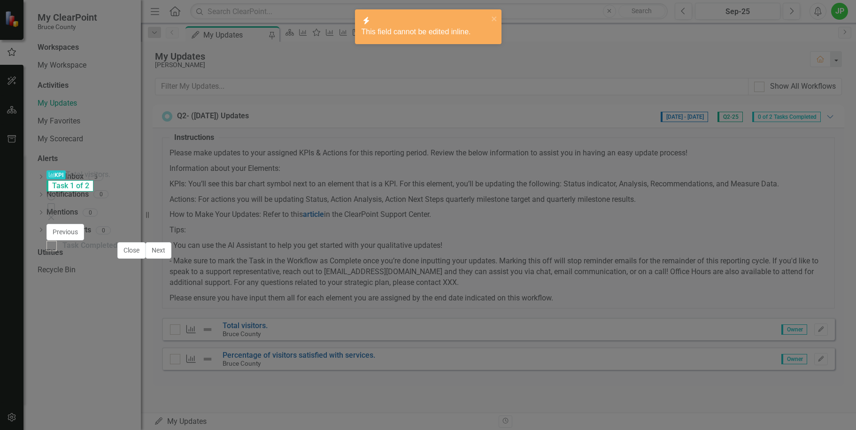
click at [423, 397] on div "Download PNG image Download JPEG image Download PDF document Download SVG vecto…" at bounding box center [363, 438] width 117 height 82
click at [490, 322] on div "Analysis Jun-25 Next Steps Jun-25 Goals Objectives Total visitors. Chart Combin…" at bounding box center [428, 426] width 749 height 234
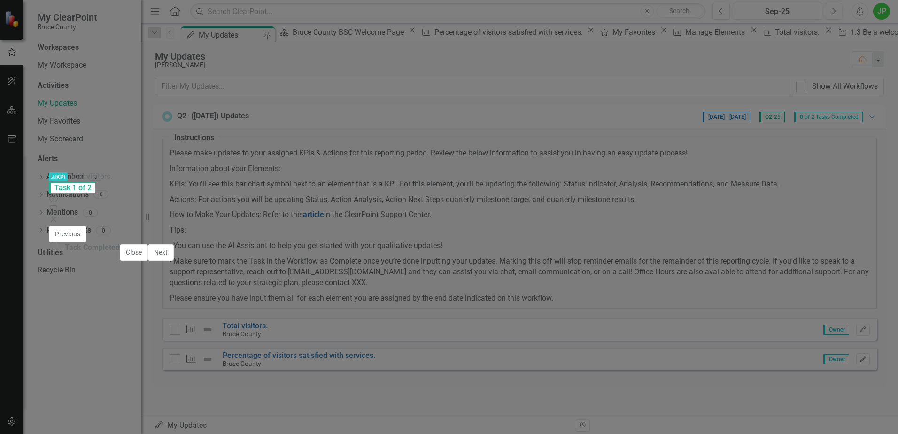
scroll to position [92, 0]
click at [55, 249] on input "Task Completed" at bounding box center [52, 246] width 6 height 6
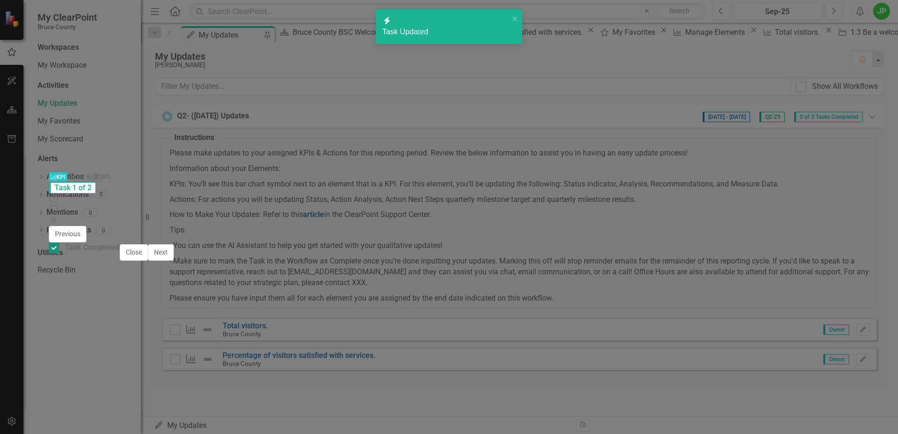
click at [55, 249] on input "Task Completed" at bounding box center [52, 246] width 6 height 6
checkbox input "false"
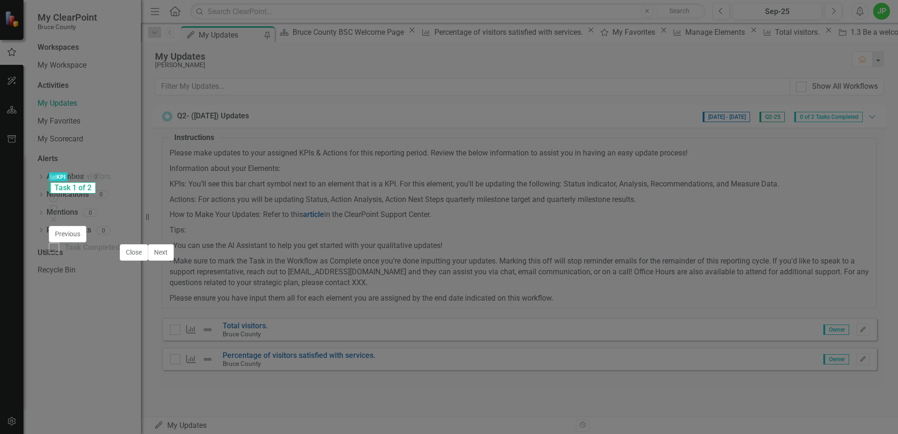
scroll to position [0, 0]
click at [78, 236] on img at bounding box center [70, 243] width 15 height 15
click at [116, 232] on img at bounding box center [111, 236] width 9 height 9
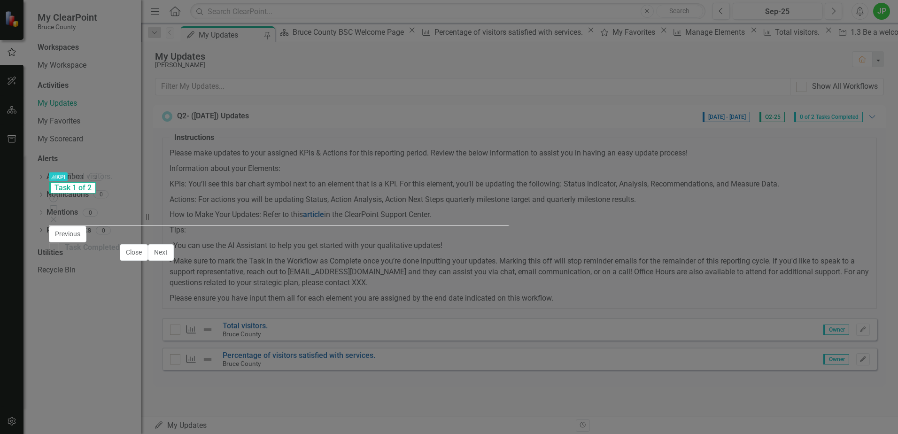
click at [160, 230] on div "Expand" at bounding box center [168, 248] width 17 height 37
click at [70, 264] on icon "Expand" at bounding box center [65, 267] width 8 height 7
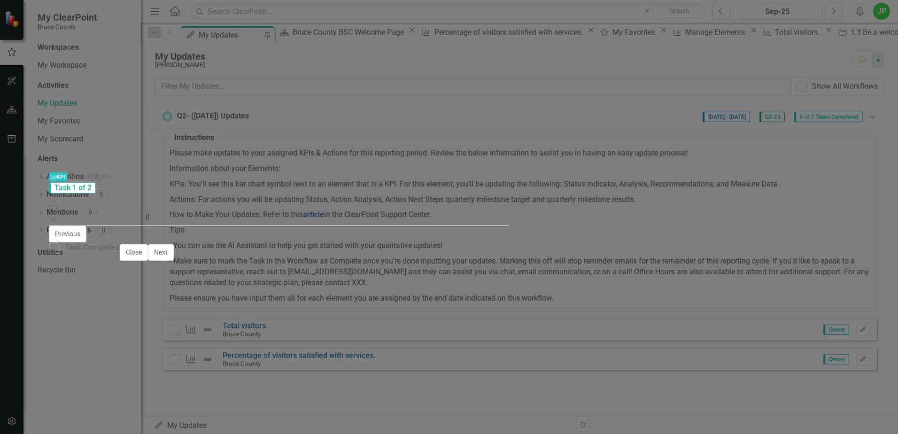
click at [67, 267] on icon at bounding box center [65, 268] width 4 height 2
click at [70, 264] on icon "Expand" at bounding box center [65, 267] width 8 height 7
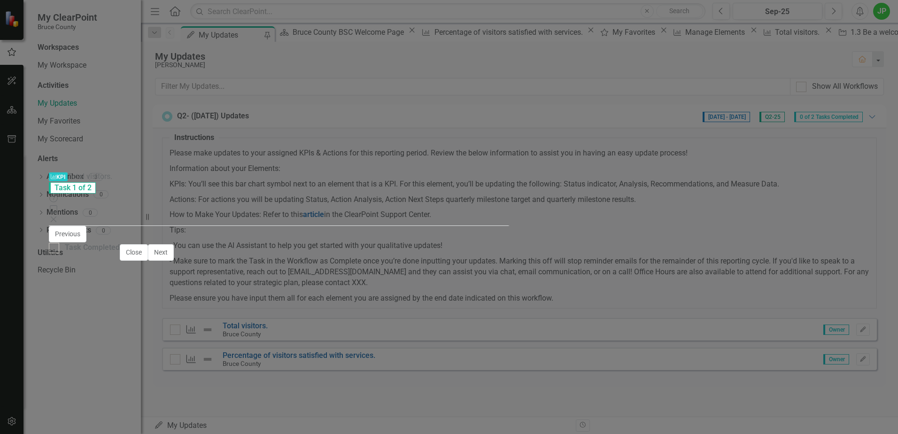
scroll to position [0, 0]
click at [305, 366] on div at bounding box center [180, 379] width 249 height 27
click at [177, 304] on div "JP [PERSON_NAME]" at bounding box center [449, 319] width 772 height 31
click at [832, 244] on div "Close Save" at bounding box center [686, 252] width 325 height 16
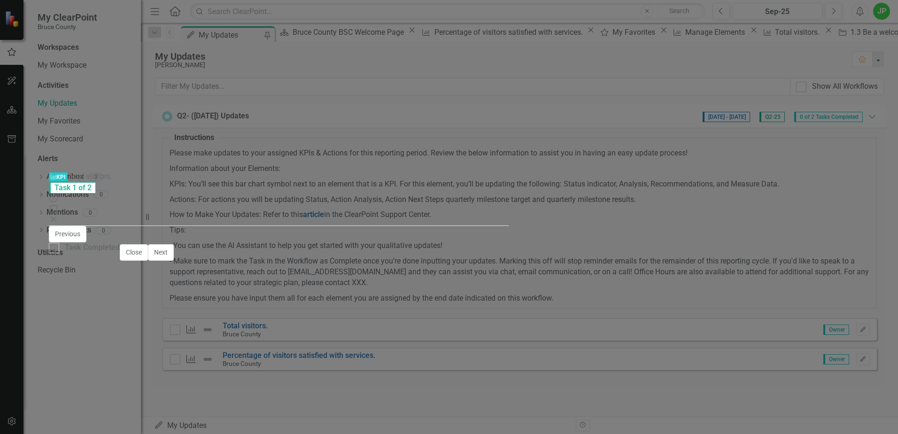
click at [545, 245] on button "Close" at bounding box center [534, 252] width 21 height 15
